Goal: Information Seeking & Learning: Learn about a topic

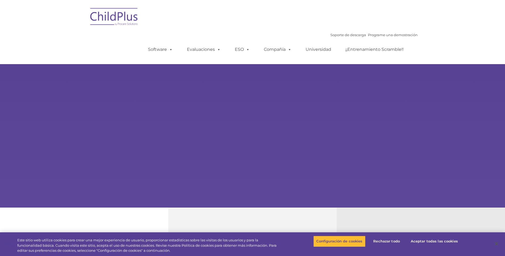
select select "MEDIUM"
click at [346, 241] on button "Configuración de cookies" at bounding box center [339, 241] width 52 height 11
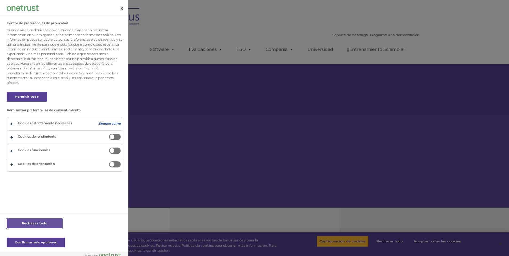
drag, startPoint x: 45, startPoint y: 230, endPoint x: 55, endPoint y: 248, distance: 20.5
click at [55, 248] on div "Rechazar todo Confirmar mis opciones" at bounding box center [64, 232] width 114 height 38
click at [38, 242] on button "Confirmar mis opciones" at bounding box center [36, 243] width 59 height 10
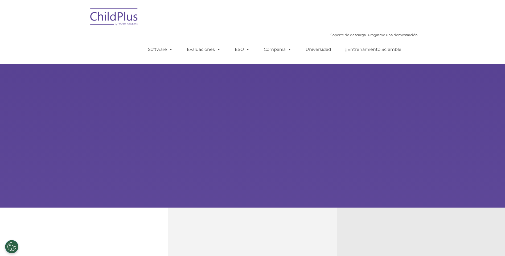
click at [125, 19] on img at bounding box center [114, 17] width 53 height 27
select select "MEDIUM"
